Goal: Task Accomplishment & Management: Manage account settings

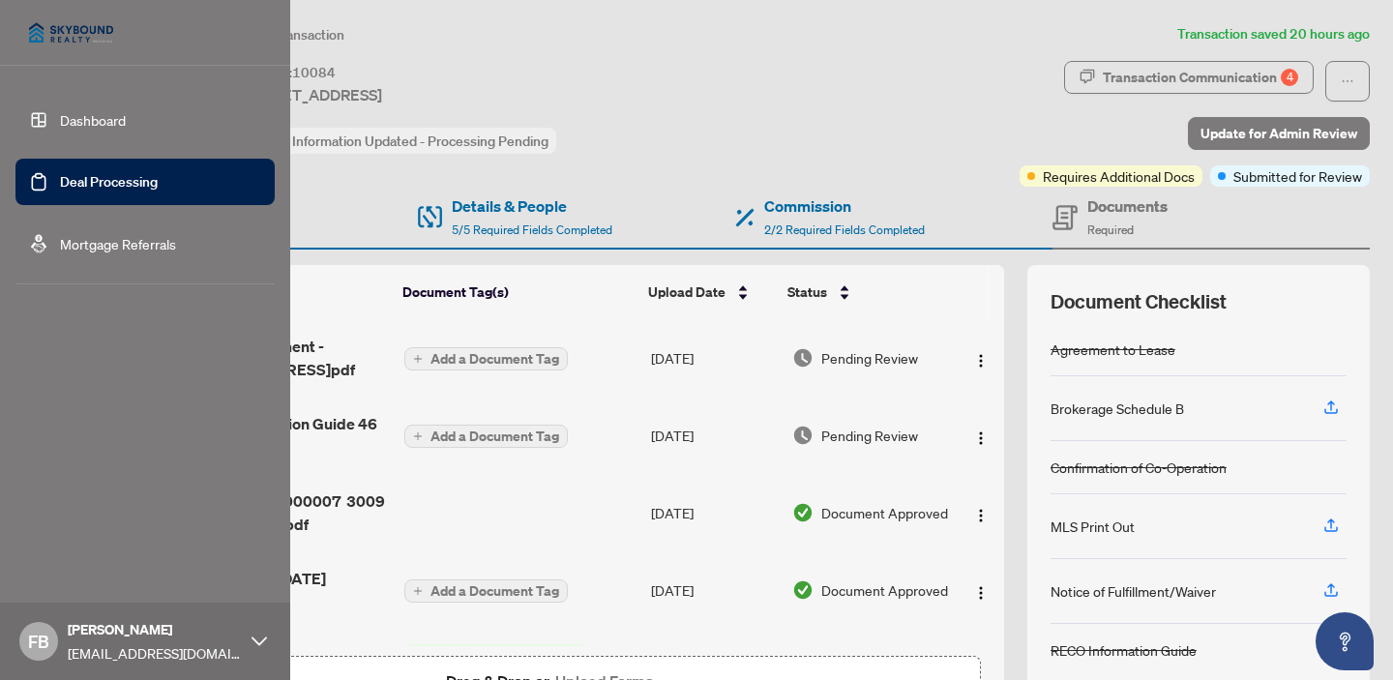
click at [85, 183] on link "Deal Processing" at bounding box center [109, 181] width 98 height 17
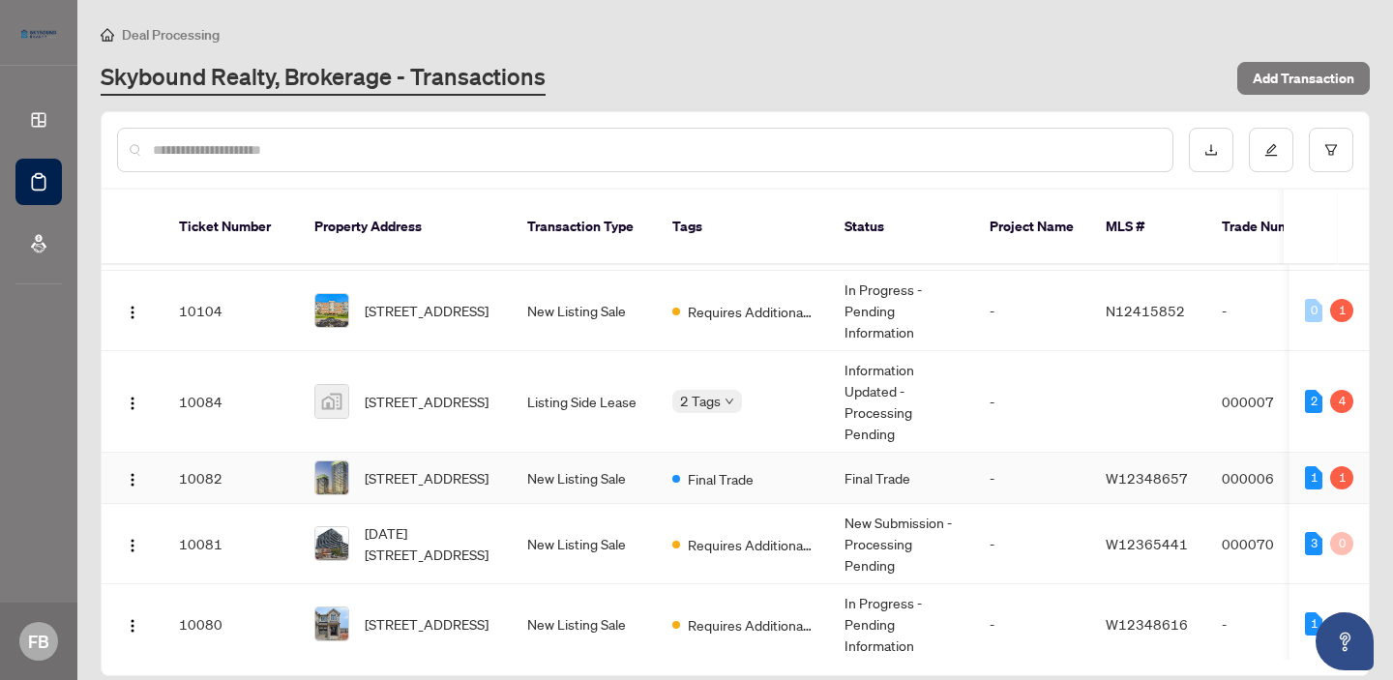
scroll to position [93, 0]
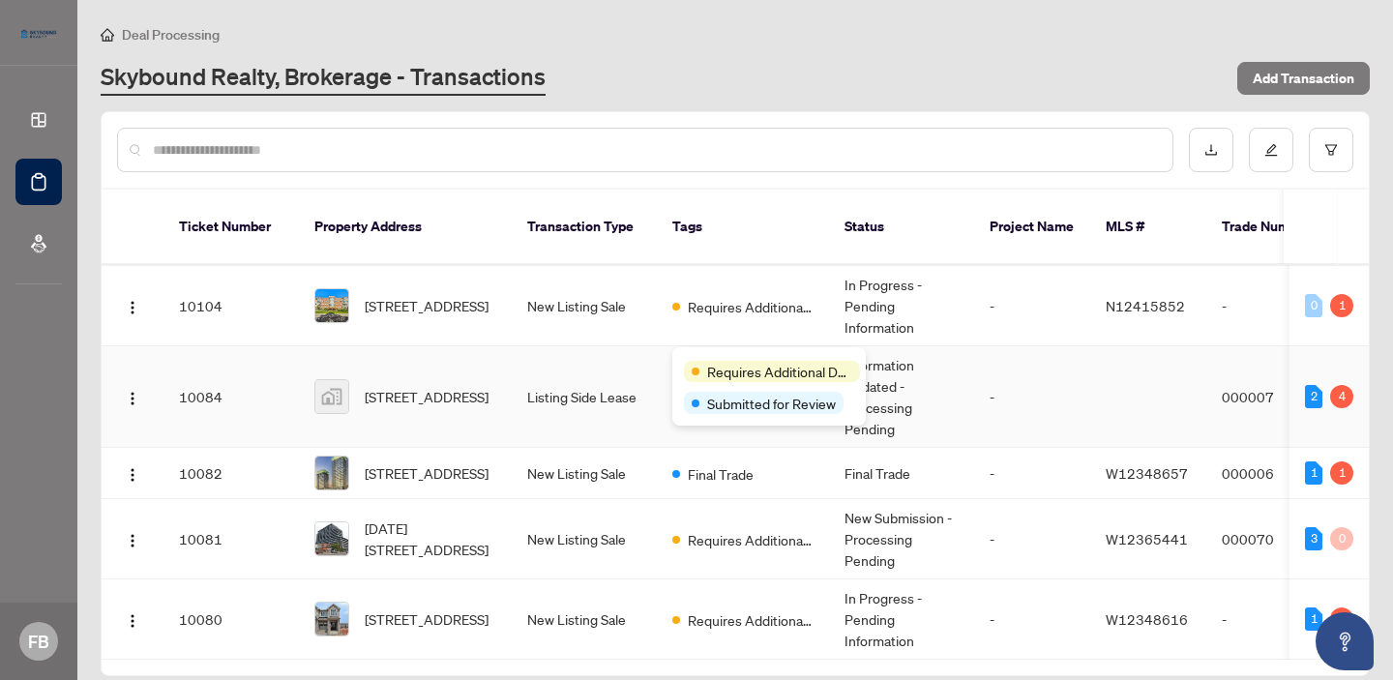
click at [728, 363] on span "Requires Additional Docs" at bounding box center [779, 371] width 145 height 21
click at [569, 371] on td "Listing Side Lease" at bounding box center [584, 397] width 145 height 102
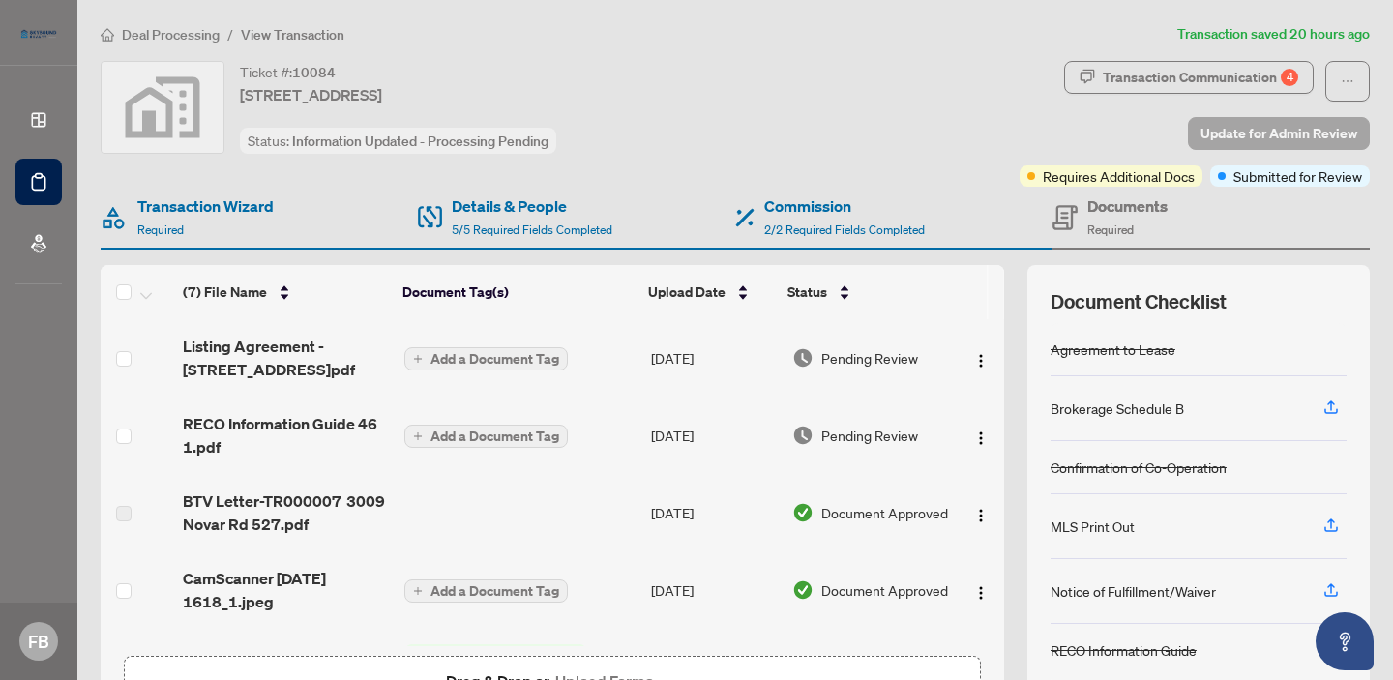
click at [1259, 135] on span "Update for Admin Review" at bounding box center [1278, 133] width 157 height 31
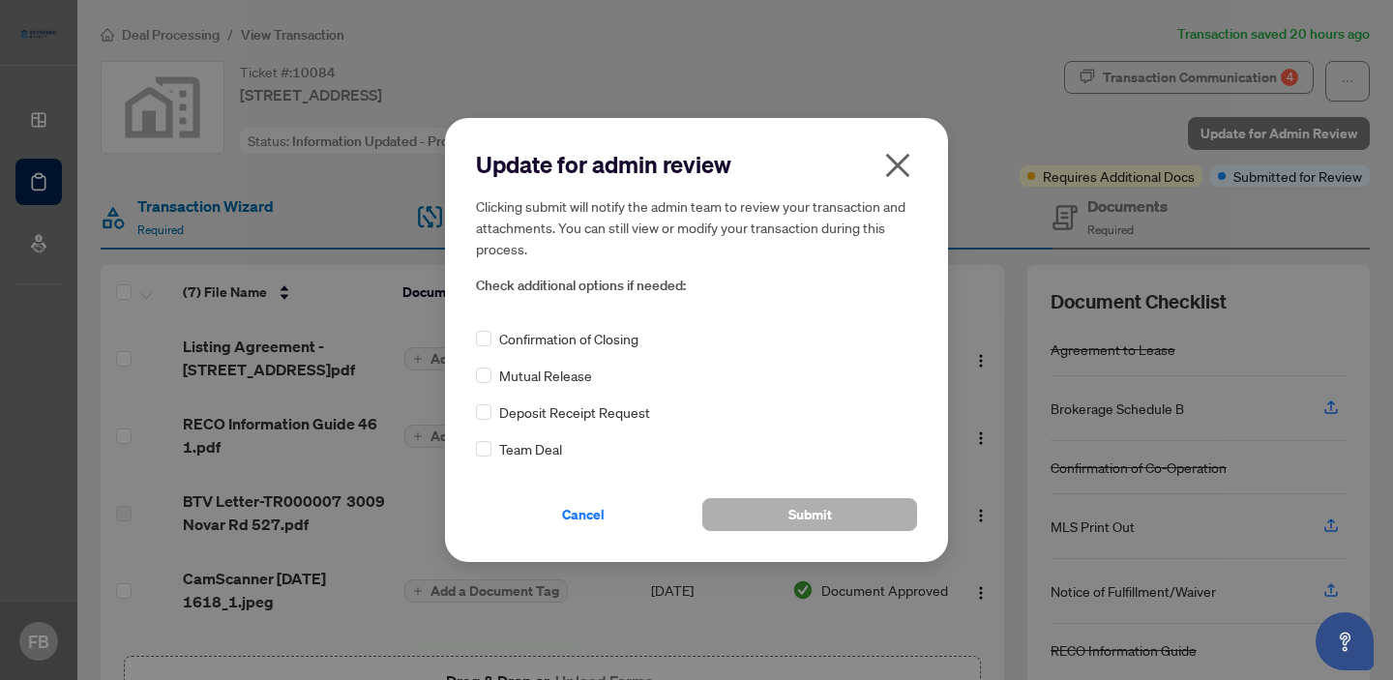
click at [808, 515] on span "Submit" at bounding box center [810, 514] width 44 height 31
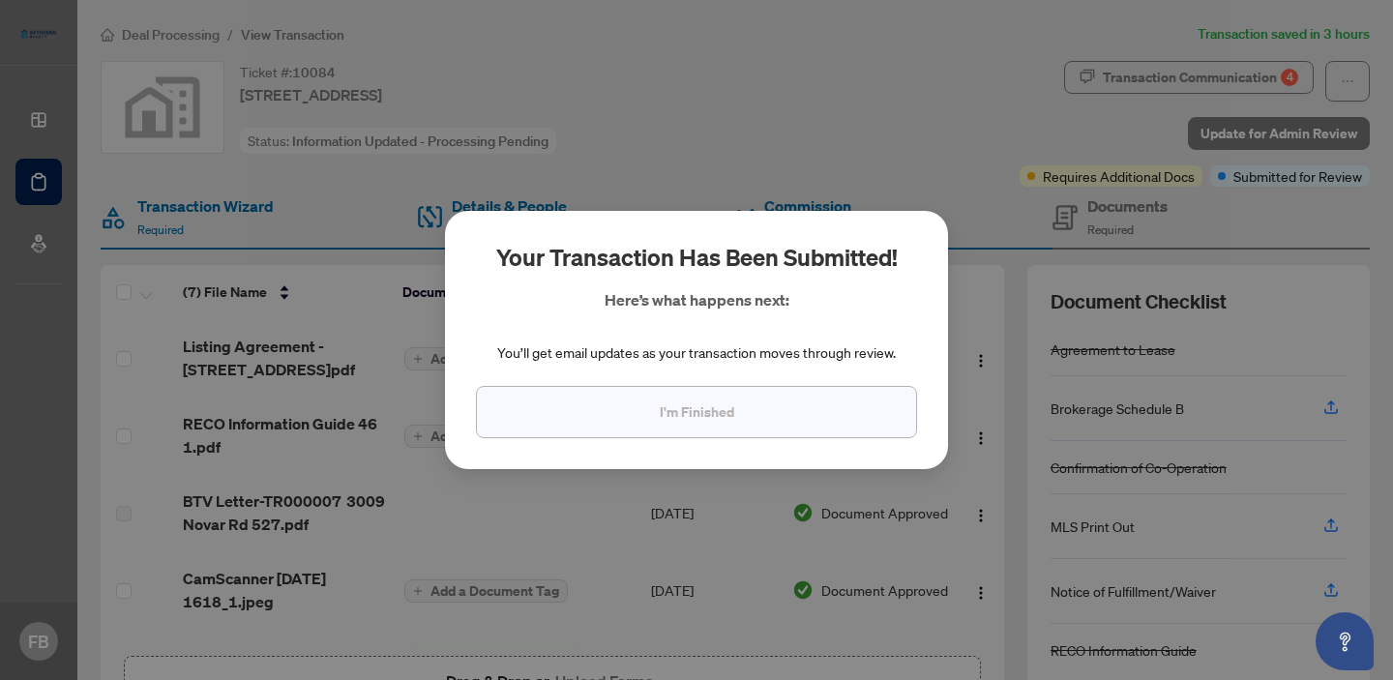
click at [784, 424] on button "I'm Finished" at bounding box center [696, 412] width 441 height 52
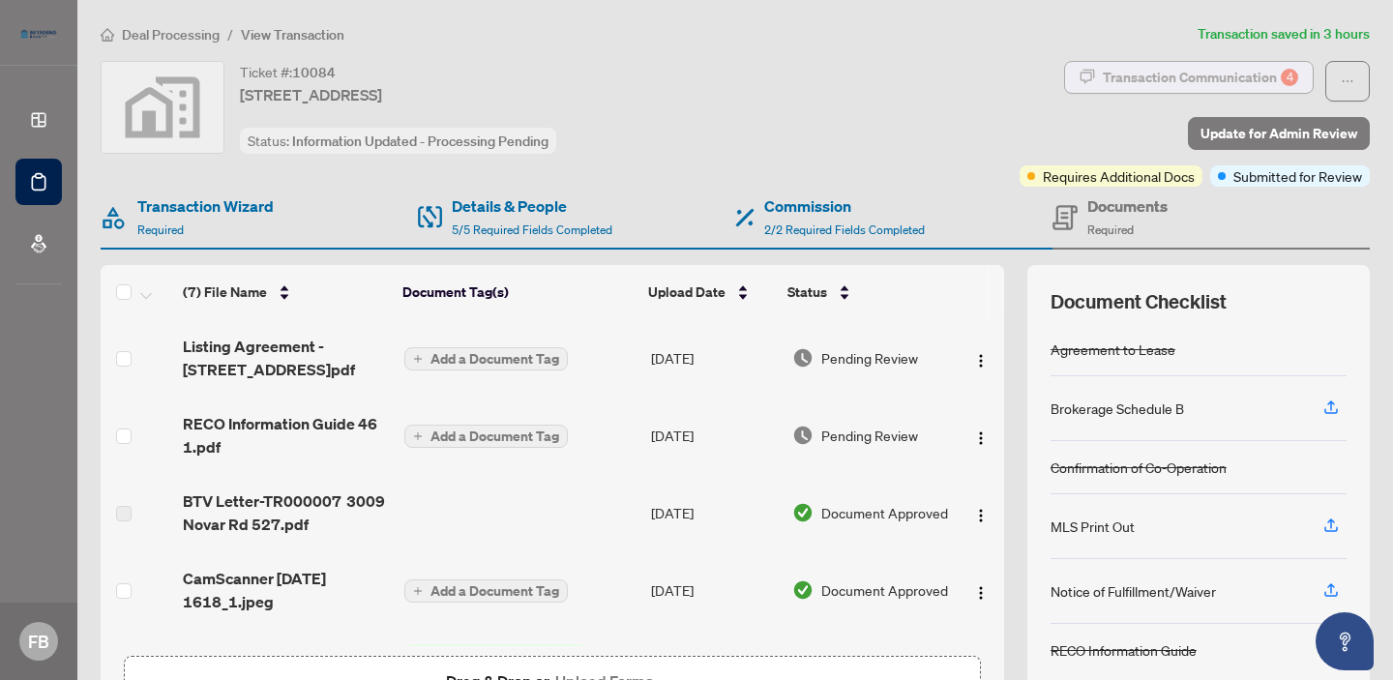
click at [1118, 76] on div "Transaction Communication 4" at bounding box center [1199, 77] width 195 height 31
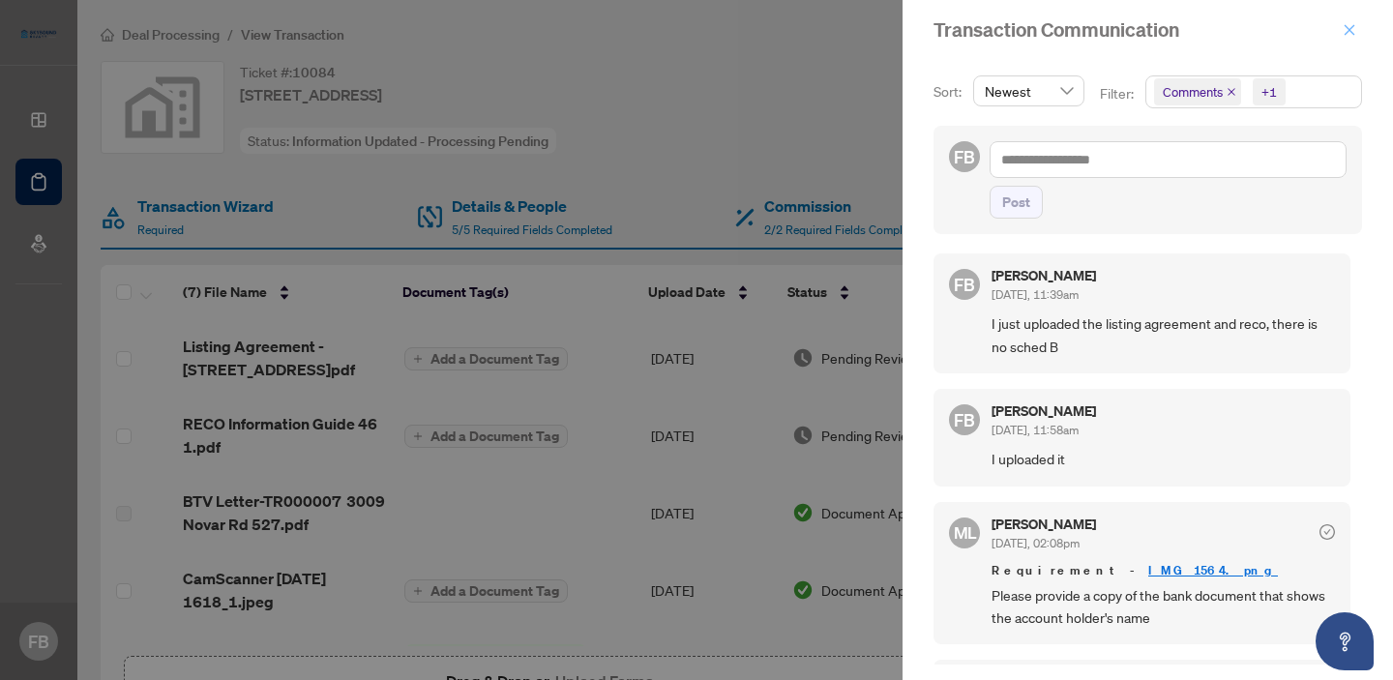
click at [1342, 33] on icon "close" at bounding box center [1349, 30] width 14 height 14
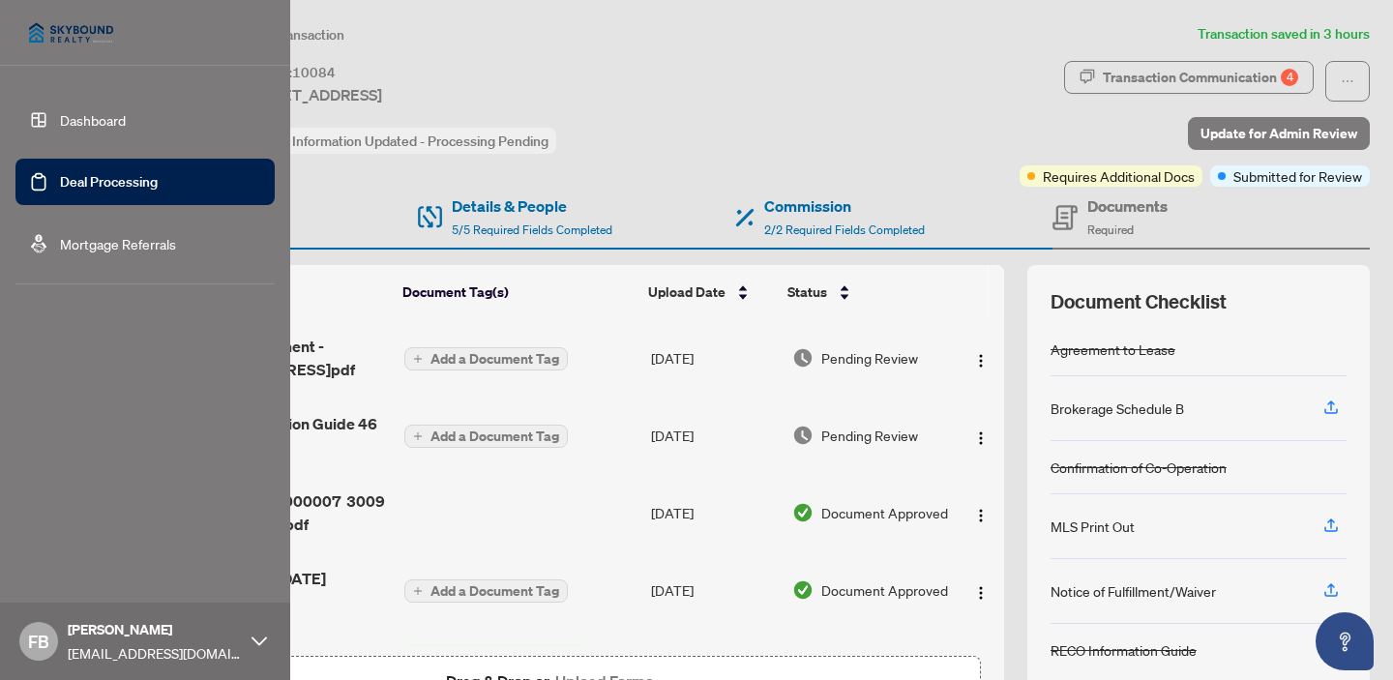
click at [64, 180] on link "Deal Processing" at bounding box center [109, 181] width 98 height 17
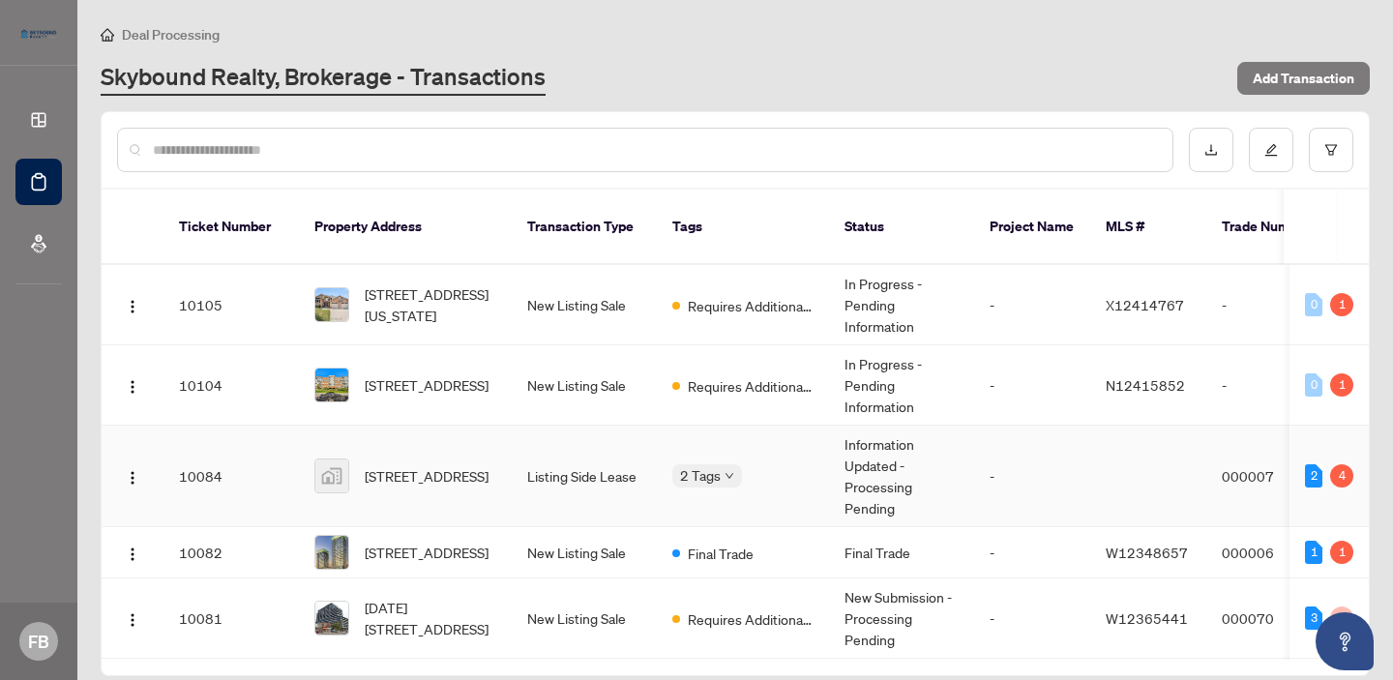
scroll to position [93, 0]
